Goal: Use online tool/utility: Utilize a website feature to perform a specific function

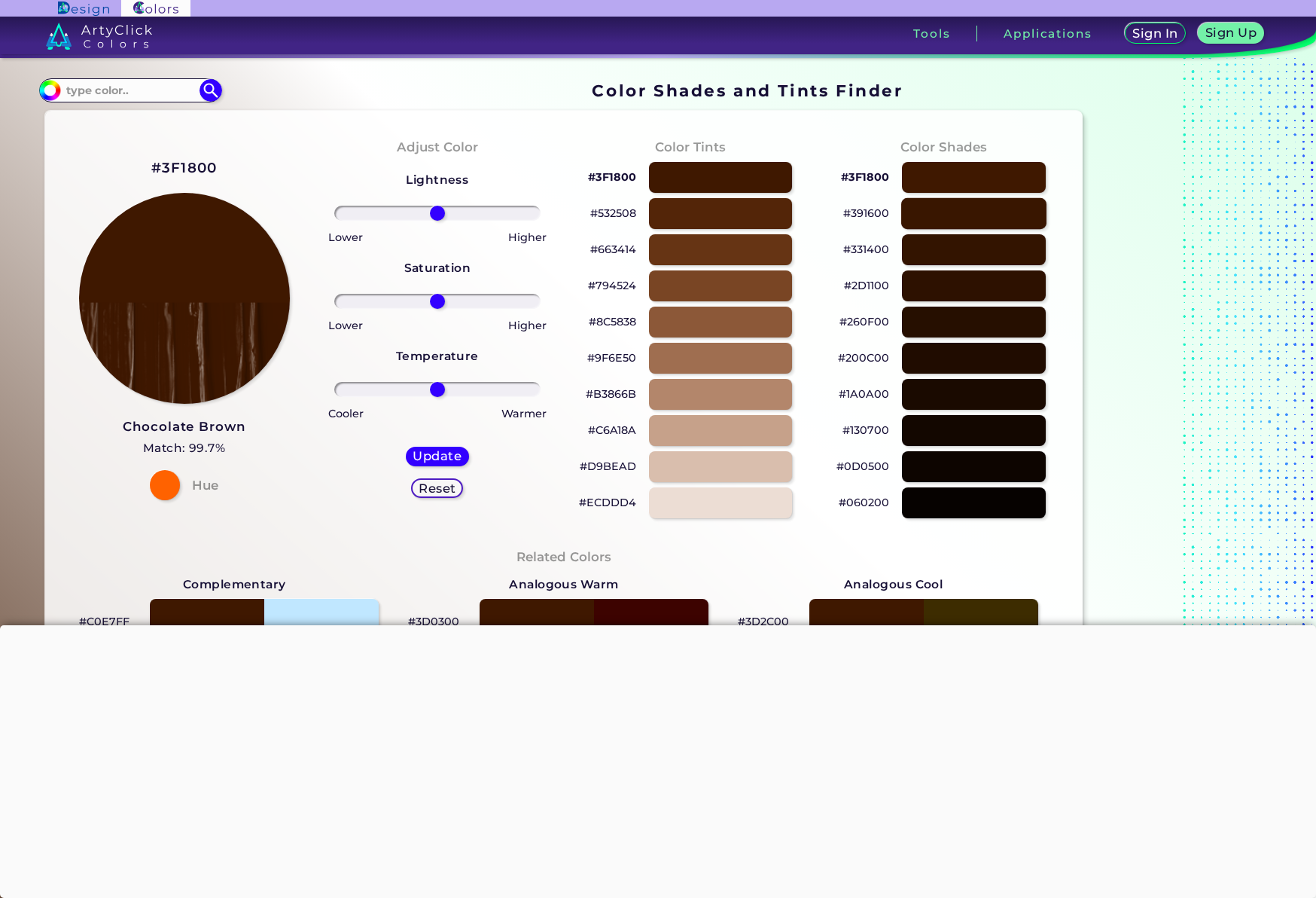
click at [945, 221] on div at bounding box center [974, 214] width 145 height 31
click at [945, 253] on div at bounding box center [974, 249] width 145 height 31
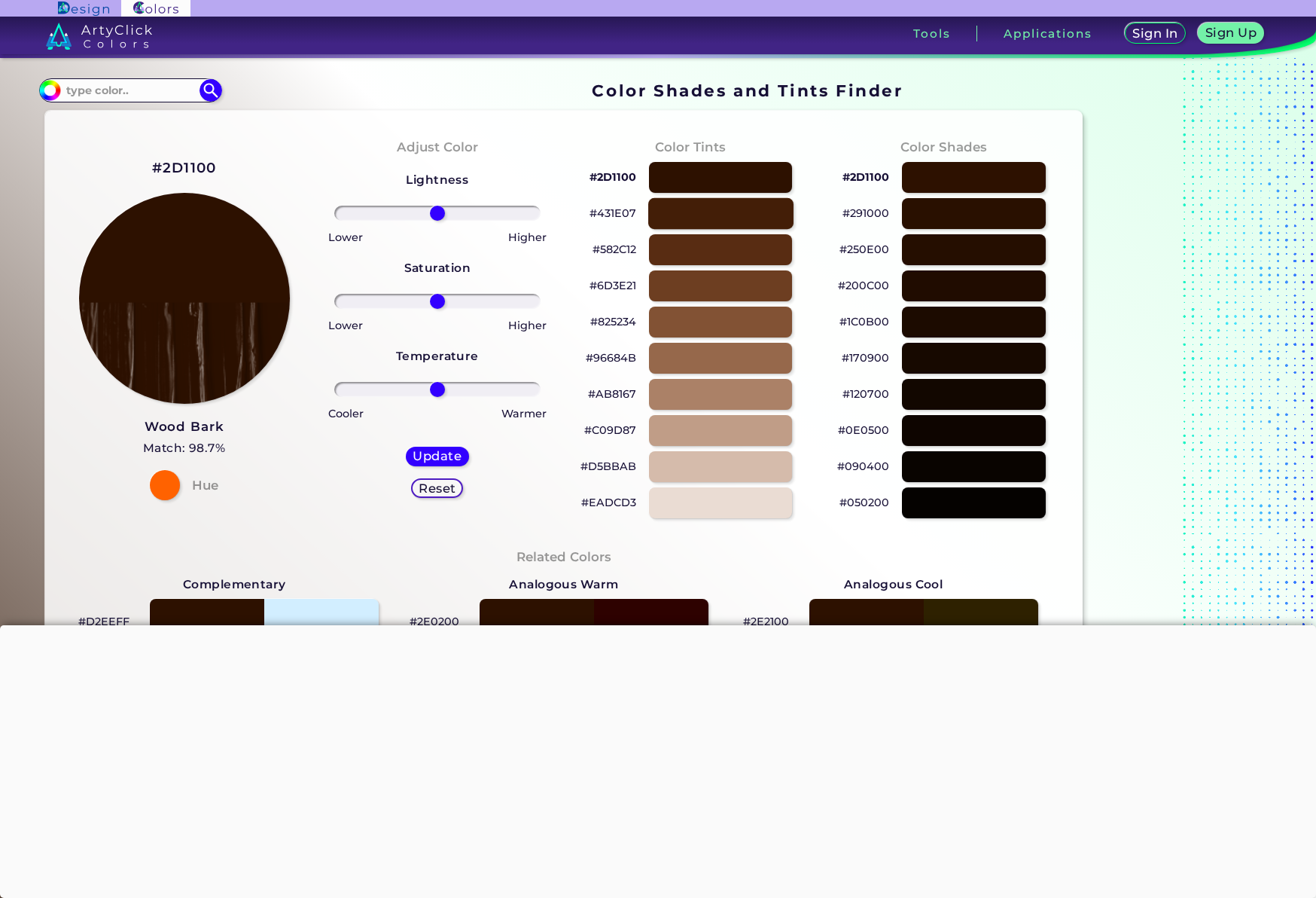
click at [755, 223] on div at bounding box center [721, 214] width 145 height 31
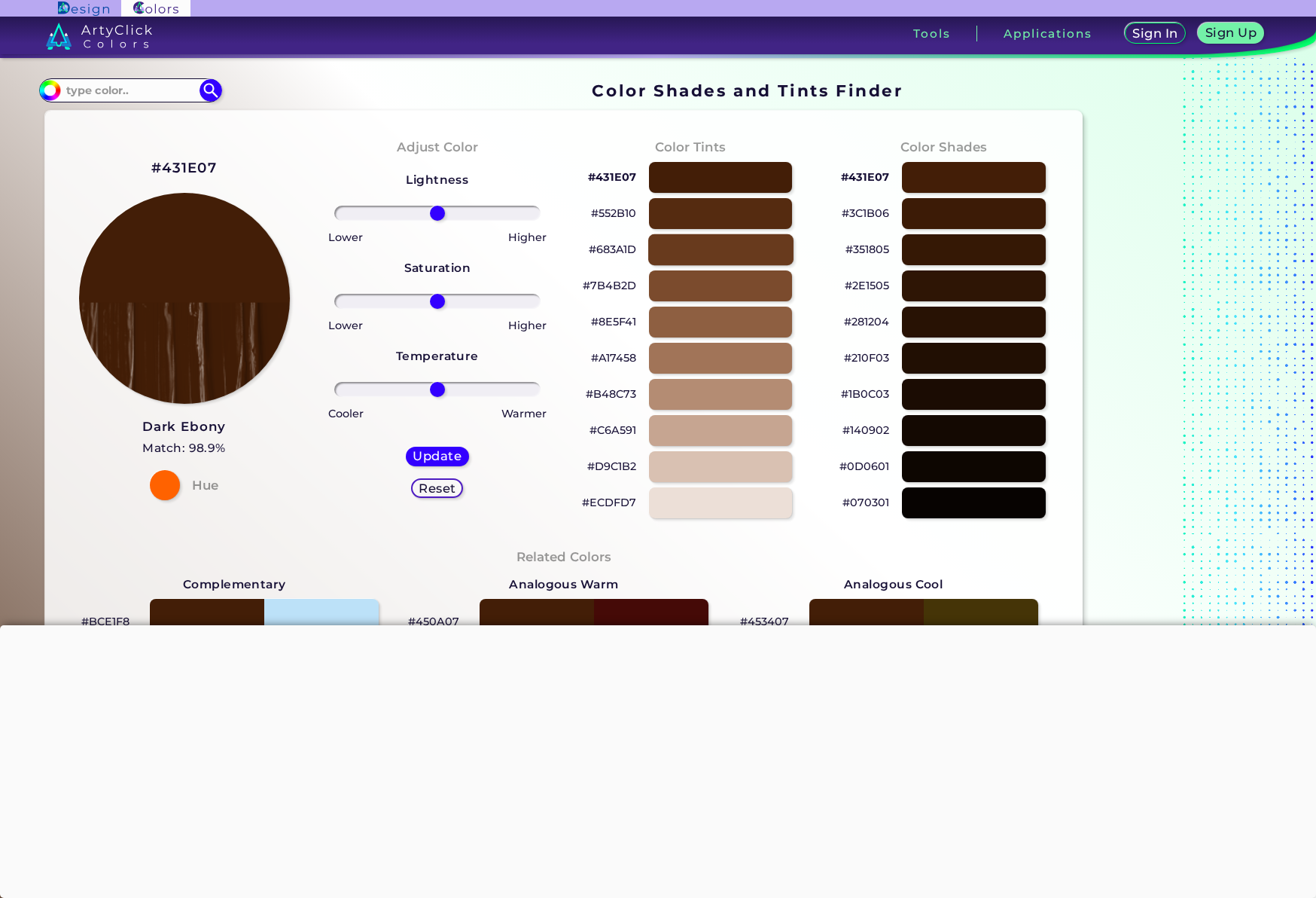
click at [755, 259] on div at bounding box center [721, 249] width 145 height 31
type input "#683a1d"
